Goal: Information Seeking & Learning: Learn about a topic

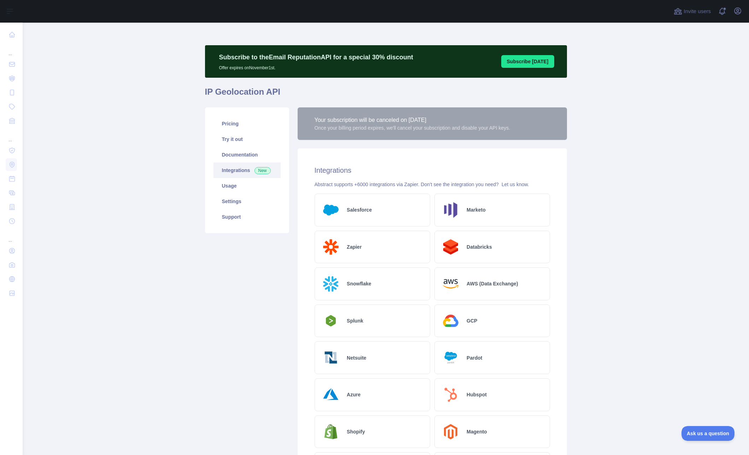
scroll to position [0, 0]
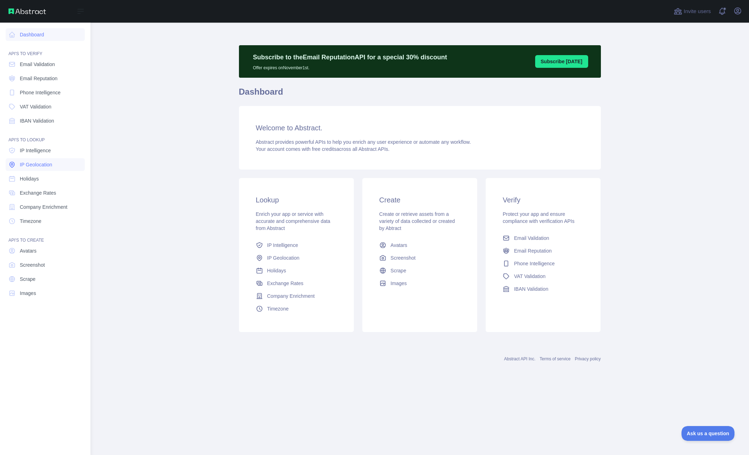
click at [36, 164] on span "IP Geolocation" at bounding box center [36, 164] width 33 height 7
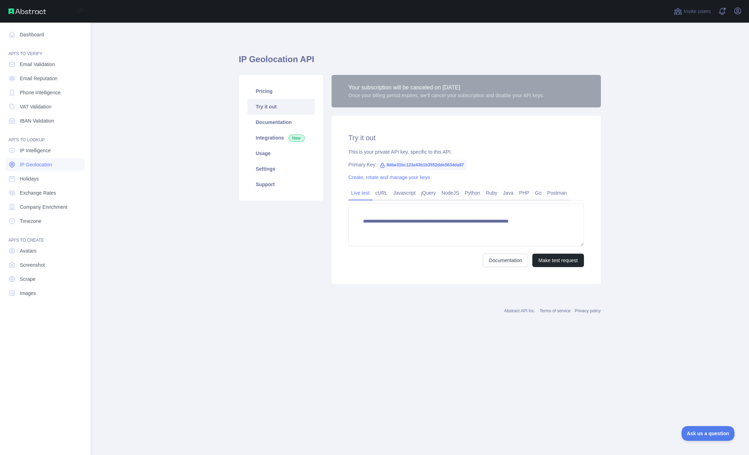
type textarea "**********"
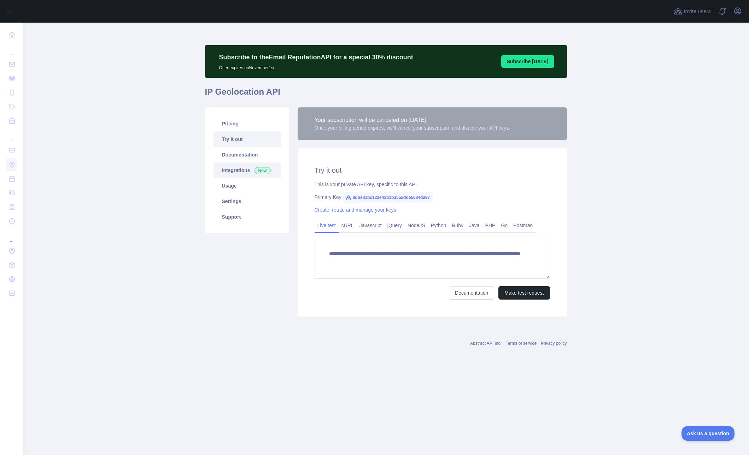
click at [241, 173] on link "Integrations New" at bounding box center [247, 171] width 67 height 16
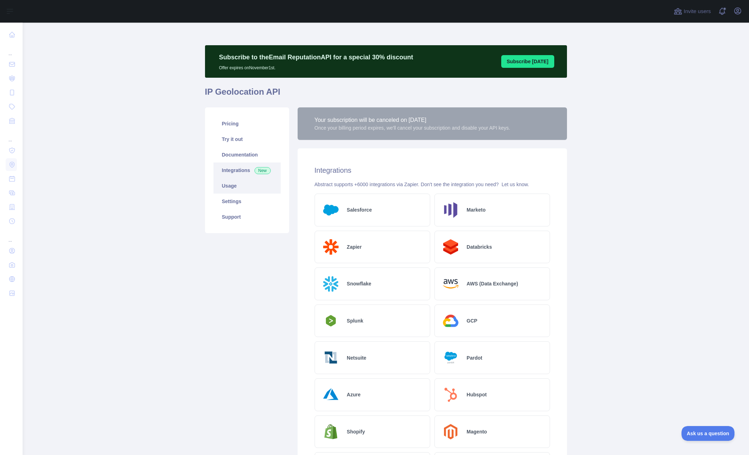
click at [233, 187] on link "Usage" at bounding box center [247, 186] width 67 height 16
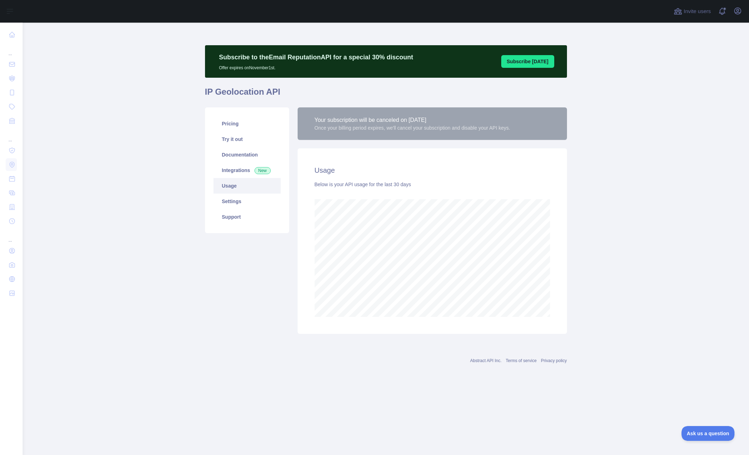
scroll to position [433, 726]
click at [248, 161] on link "Documentation" at bounding box center [247, 155] width 67 height 16
click at [238, 127] on link "Pricing" at bounding box center [247, 124] width 67 height 16
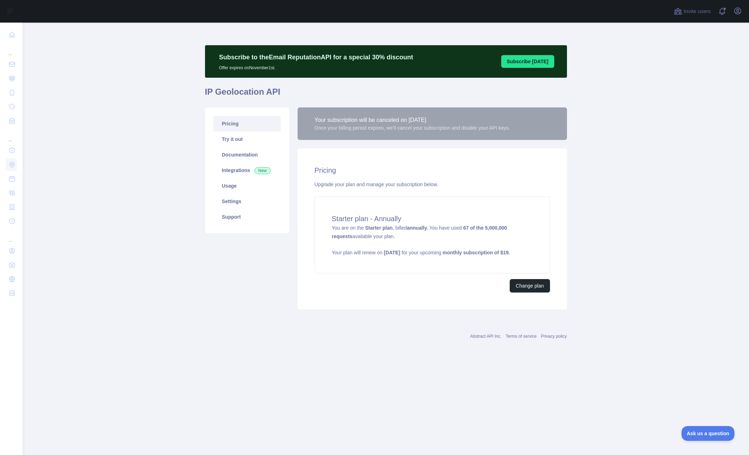
click at [391, 131] on div "Once your billing period expires, we'll cancel your subscription and disable yo…" at bounding box center [413, 127] width 196 height 7
click at [233, 191] on link "Usage" at bounding box center [247, 186] width 67 height 16
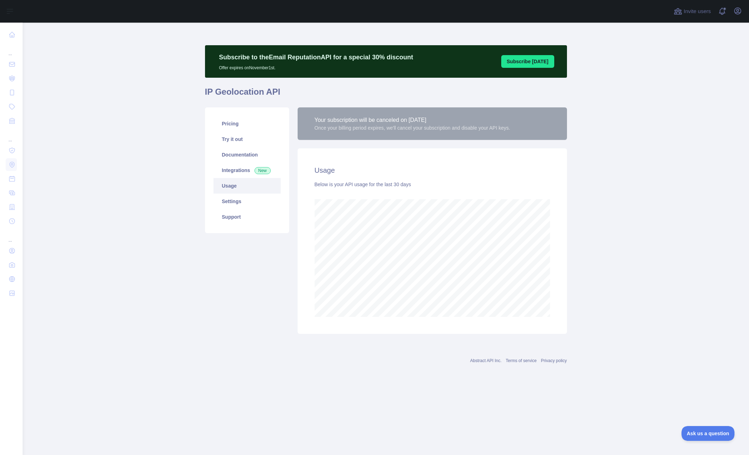
scroll to position [433, 726]
click at [232, 198] on link "Settings" at bounding box center [247, 202] width 67 height 16
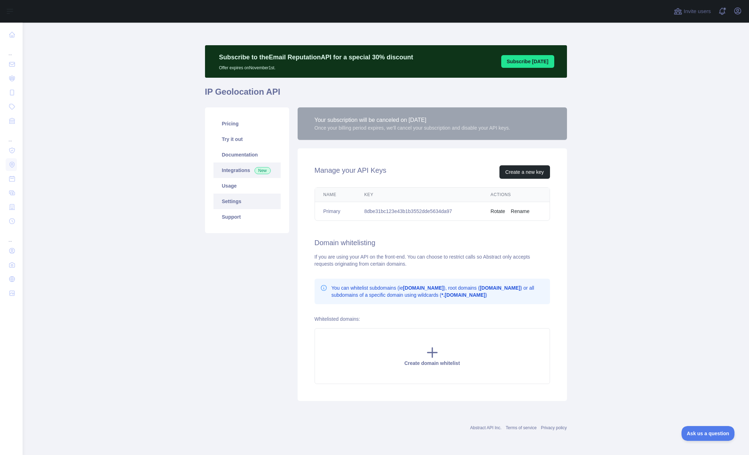
click at [239, 176] on link "Integrations New" at bounding box center [247, 171] width 67 height 16
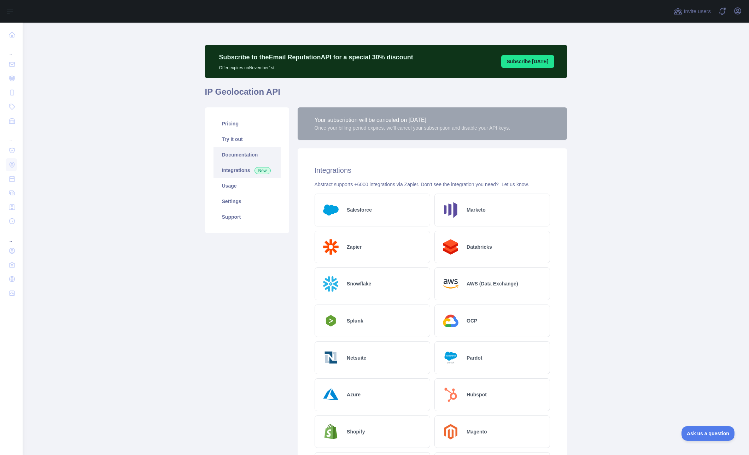
click at [239, 157] on link "Documentation" at bounding box center [247, 155] width 67 height 16
click at [740, 13] on icon "button" at bounding box center [737, 11] width 8 height 8
click at [685, 76] on button "Billing" at bounding box center [703, 76] width 79 height 13
